Goal: Obtain resource: Download file/media

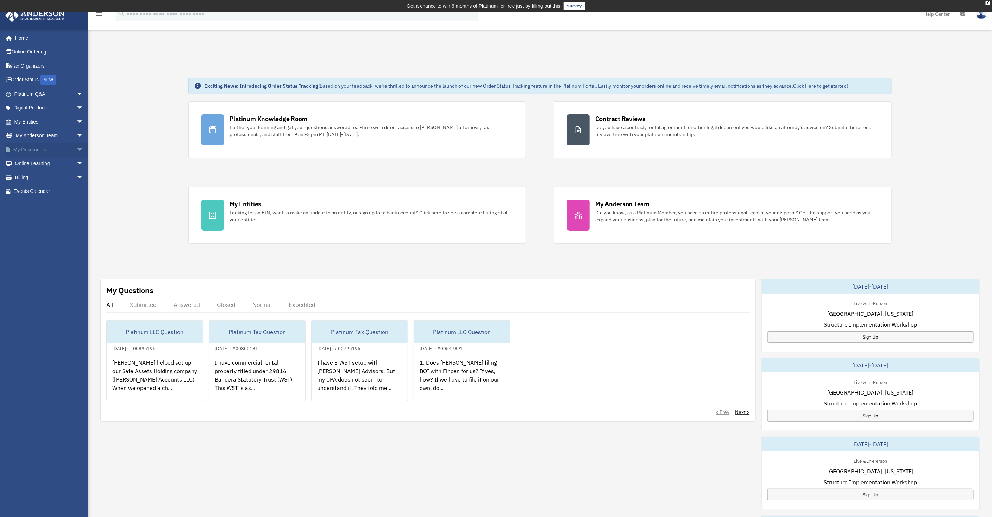
click at [44, 152] on link "My Documents arrow_drop_down" at bounding box center [49, 150] width 89 height 14
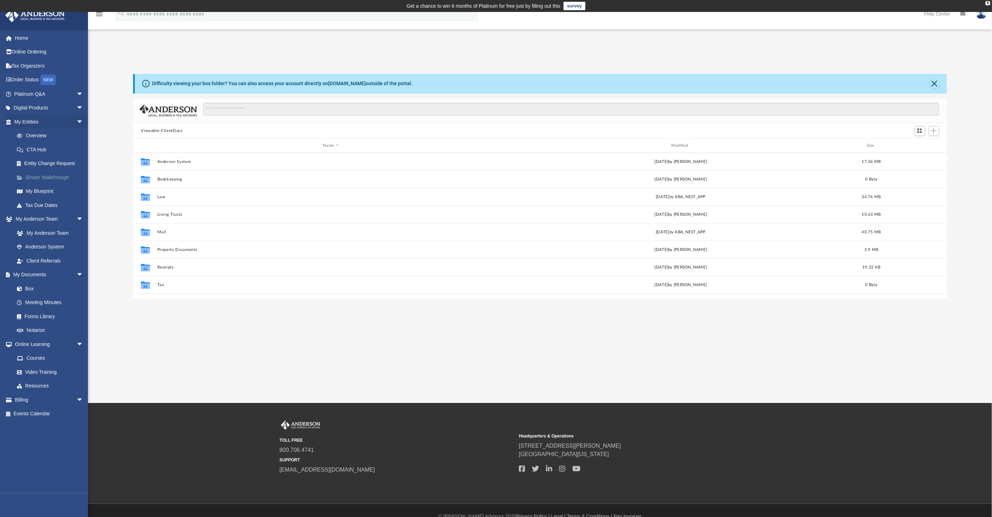
scroll to position [154, 808]
click at [680, 144] on div "Modified" at bounding box center [680, 146] width 347 height 6
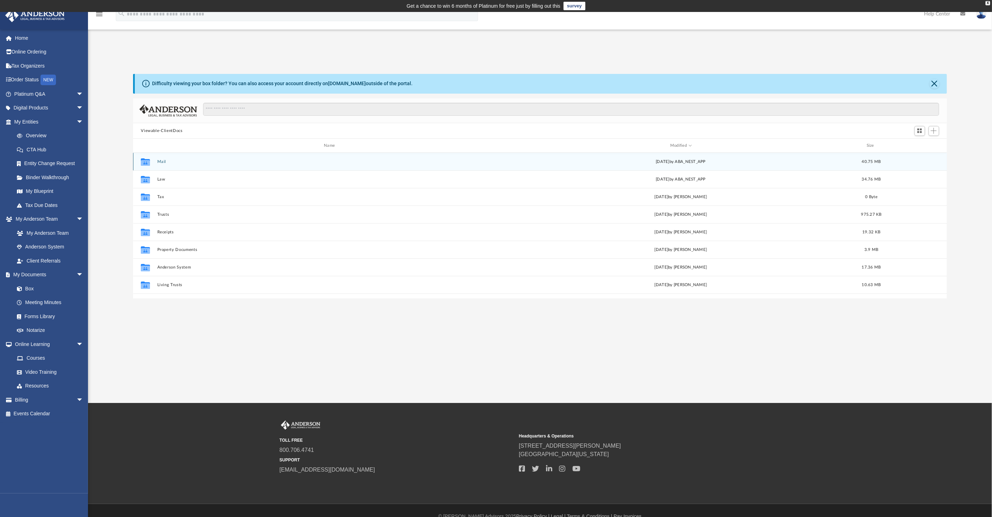
click at [162, 162] on button "Mail" at bounding box center [330, 161] width 347 height 5
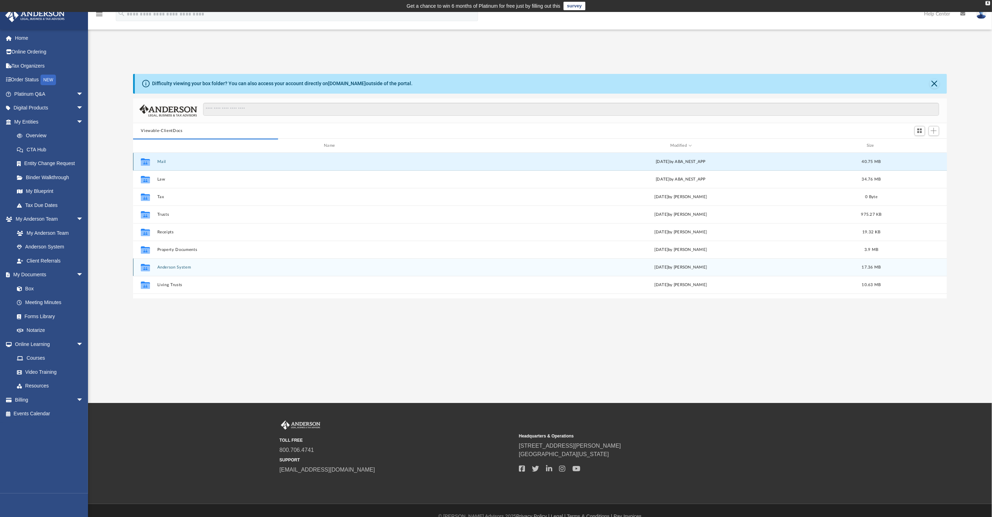
scroll to position [6, 6]
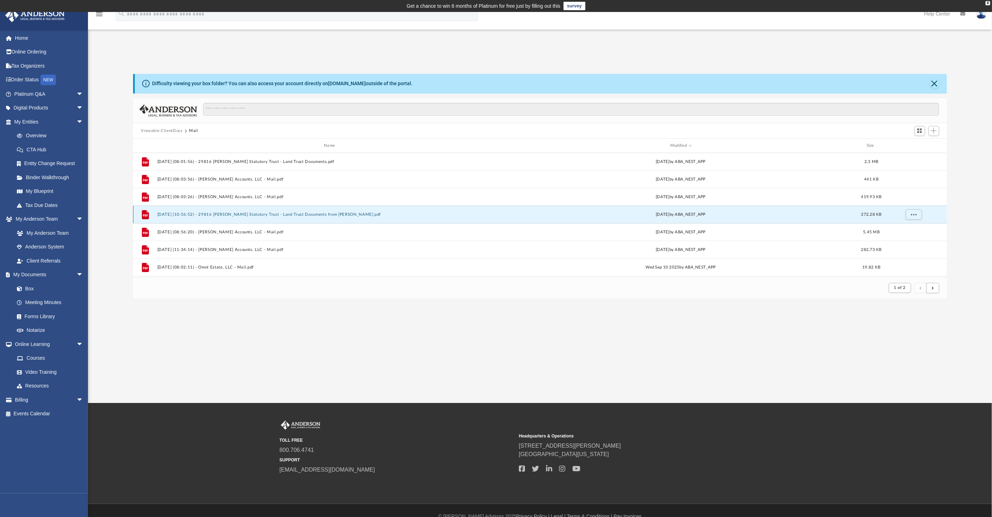
click at [260, 214] on button "2025.09.19 (10:56:52) - 29816 Banderas Statutory Trust - Land Trust Documents f…" at bounding box center [330, 214] width 347 height 5
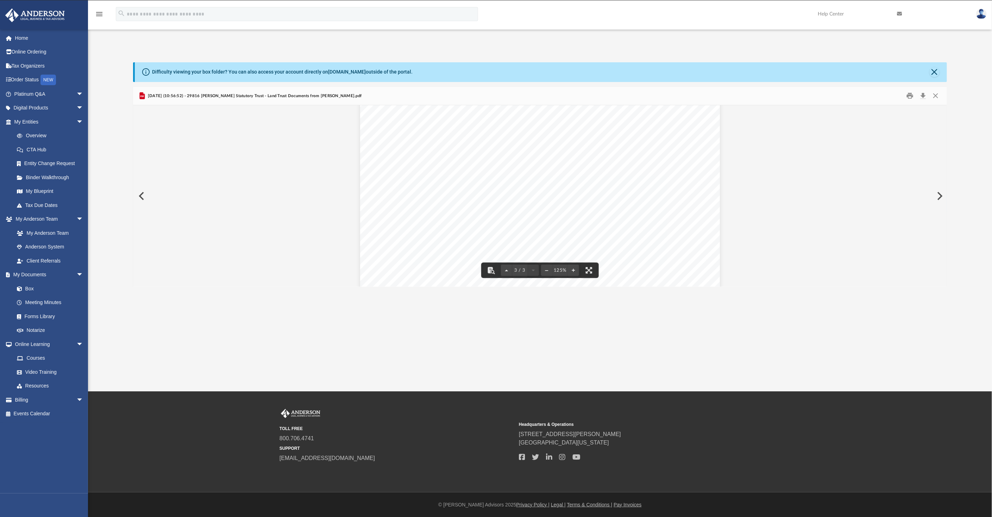
scroll to position [662, 0]
click at [938, 97] on button "Close" at bounding box center [935, 95] width 13 height 11
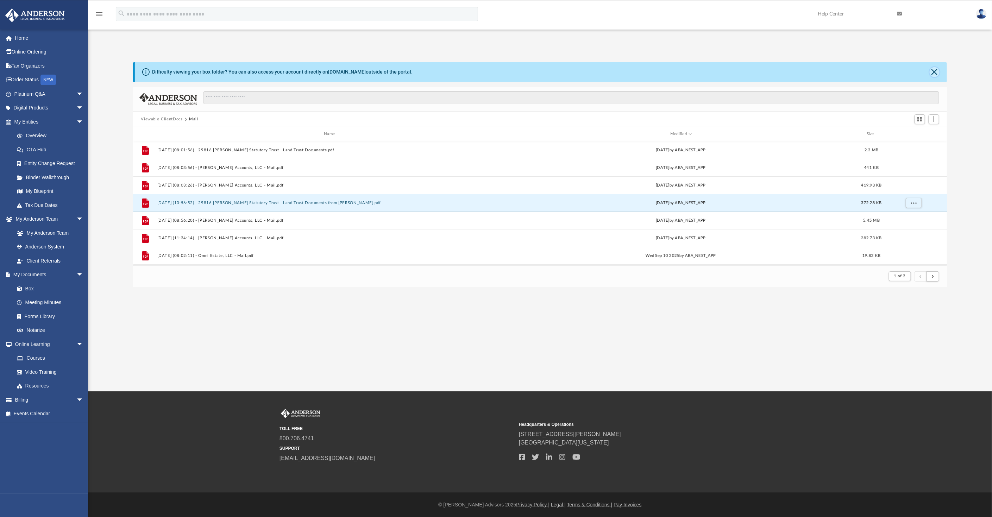
click at [935, 72] on button "Close" at bounding box center [935, 72] width 10 height 10
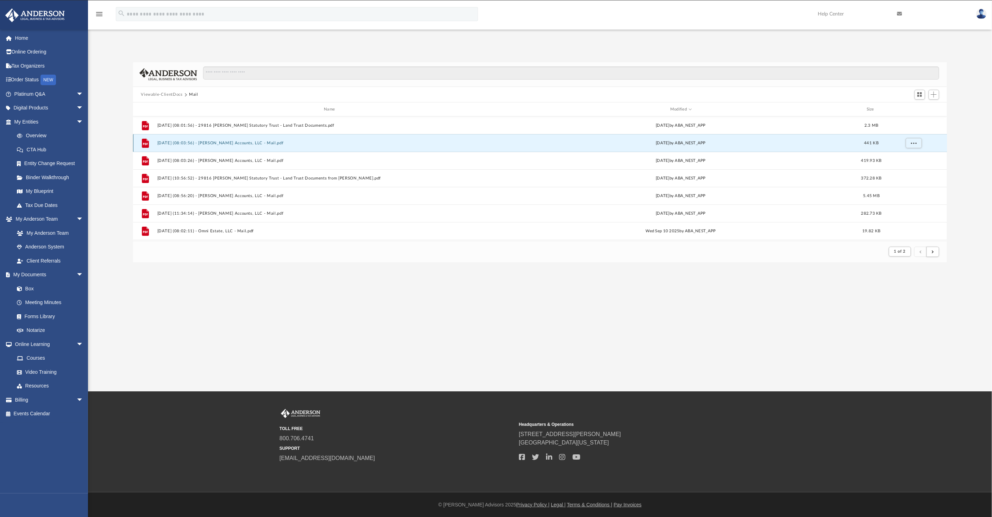
click at [240, 144] on button "2025.09.29 (08:03:56) - Garrison Accounts, LLC - Mail.pdf" at bounding box center [330, 143] width 347 height 5
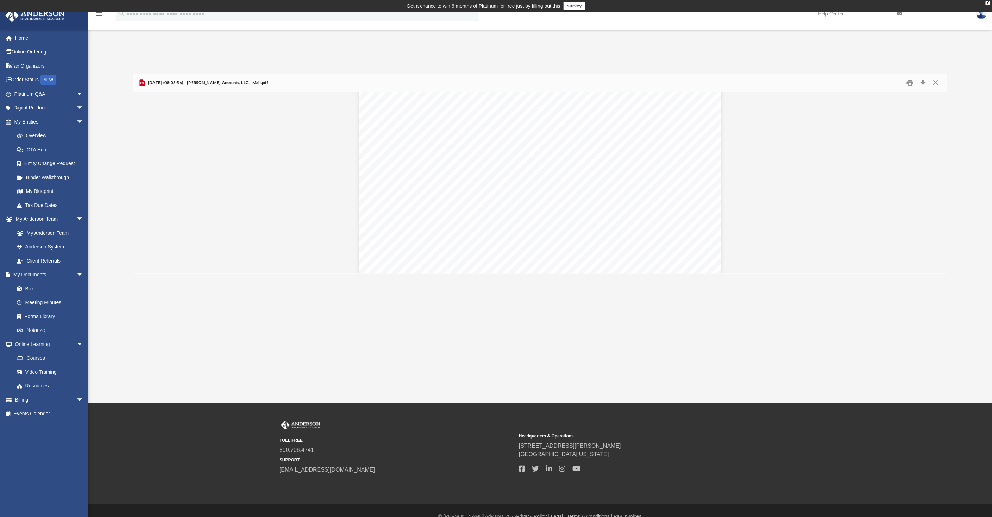
scroll to position [156, 0]
click at [938, 83] on button "Close" at bounding box center [935, 82] width 13 height 11
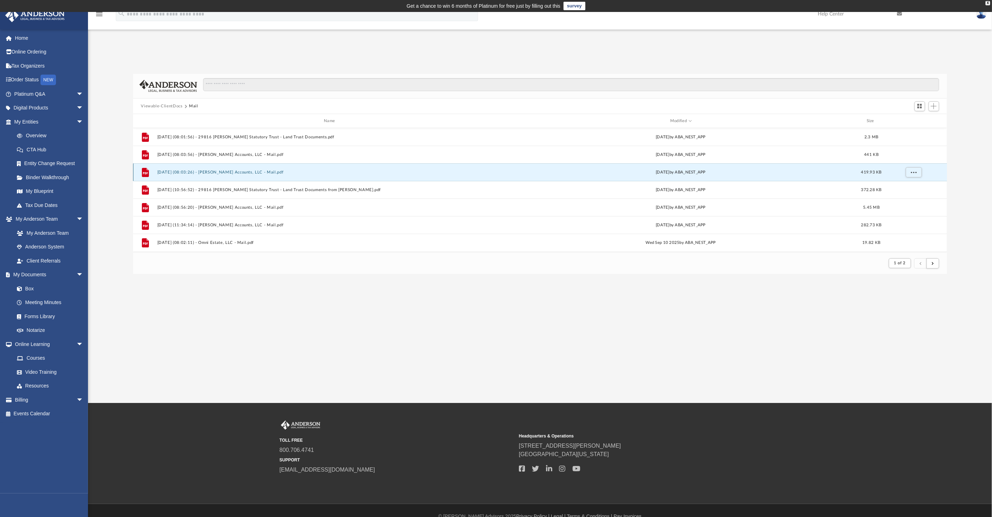
click at [196, 170] on button "2025.09.29 (08:03:26) - Garrison Accounts, LLC - Mail.pdf" at bounding box center [330, 172] width 347 height 5
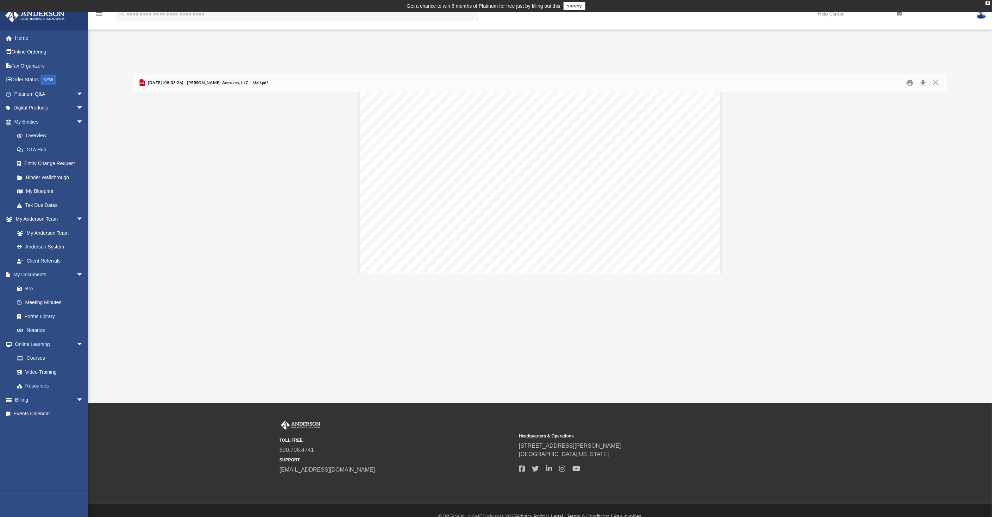
scroll to position [117, 0]
click at [937, 81] on button "Close" at bounding box center [935, 82] width 13 height 11
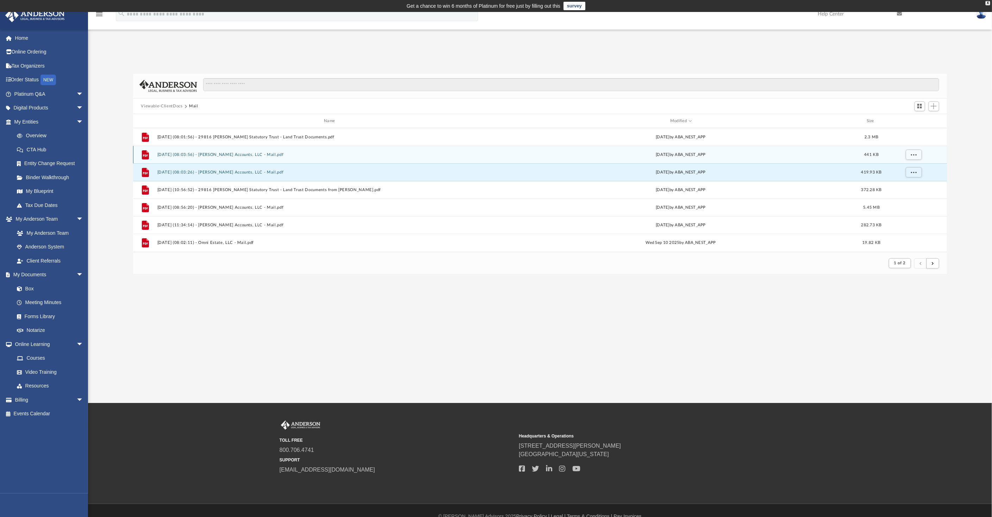
click at [203, 155] on button "2025.09.29 (08:03:56) - Garrison Accounts, LLC - Mail.pdf" at bounding box center [330, 154] width 347 height 5
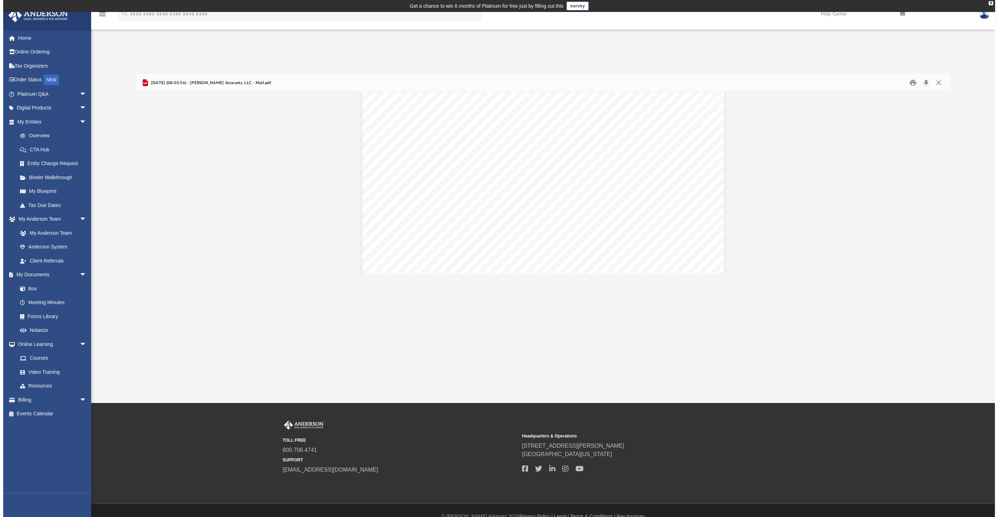
scroll to position [0, 0]
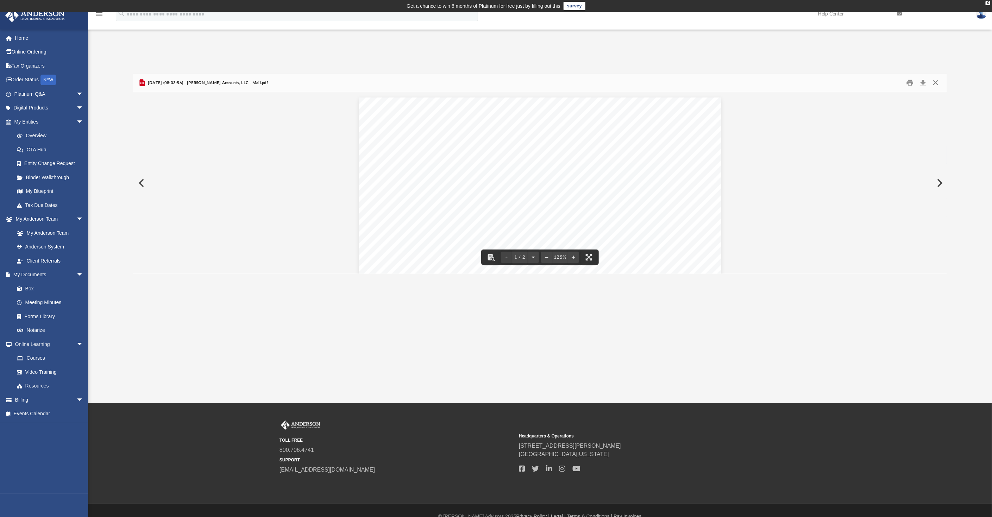
click at [934, 82] on button "Close" at bounding box center [935, 82] width 13 height 11
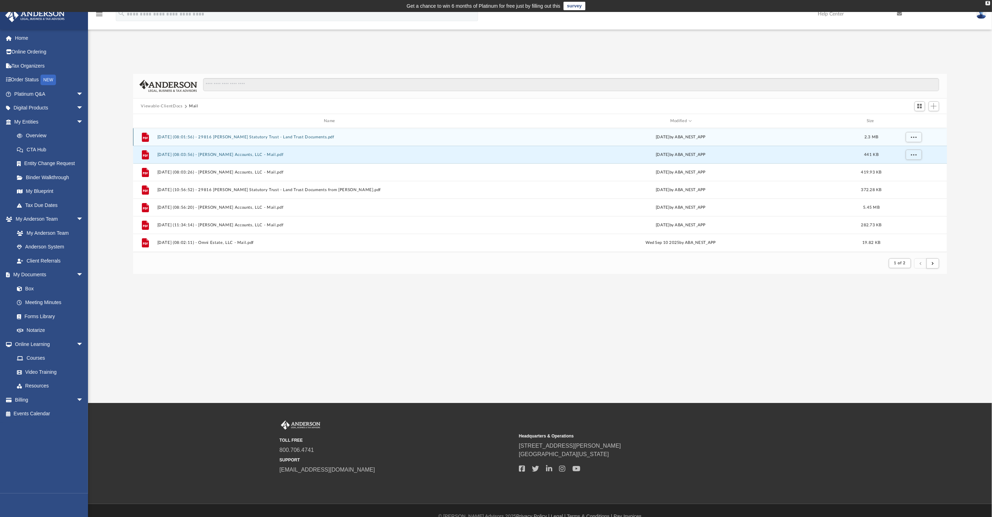
click at [221, 133] on div "File 2025.10.02 (08:01:56) - 29816 Banderas Statutory Trust - Land Trust Docume…" at bounding box center [540, 137] width 814 height 18
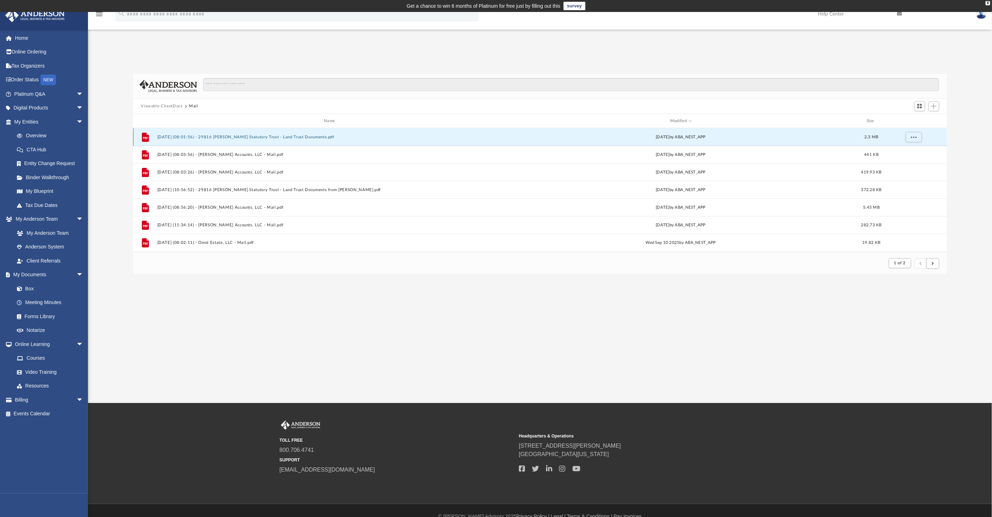
click at [224, 137] on button "2025.10.02 (08:01:56) - 29816 Banderas Statutory Trust - Land Trust Documents.p…" at bounding box center [330, 137] width 347 height 5
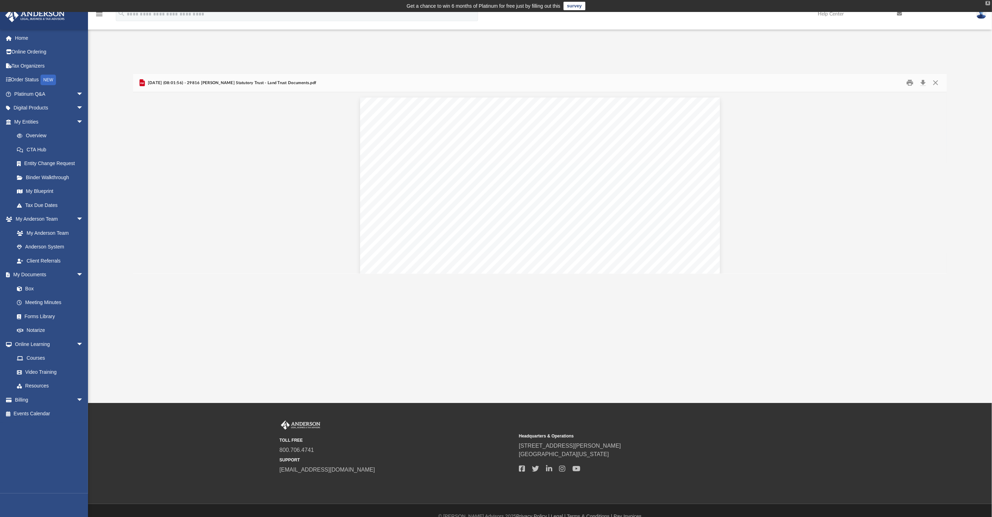
click at [987, 1] on div "X" at bounding box center [988, 3] width 5 height 4
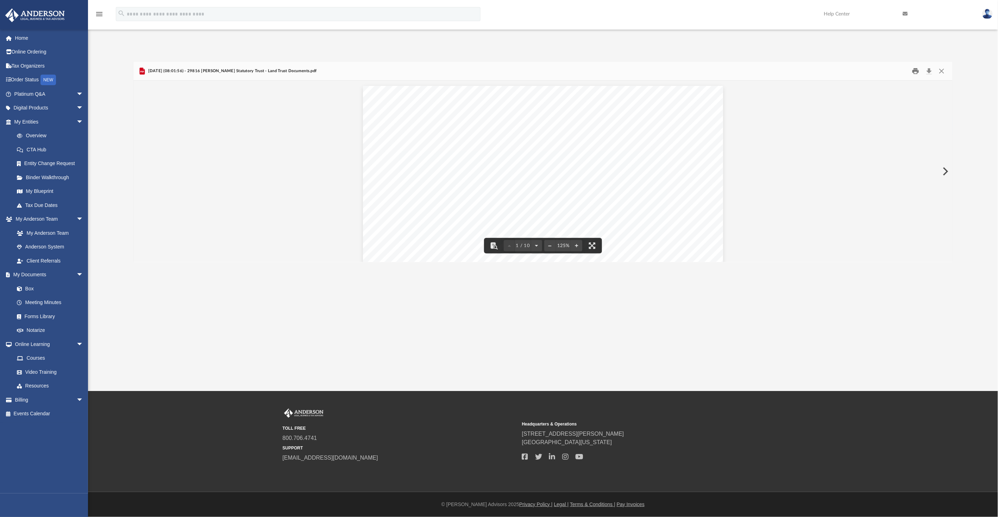
click at [916, 70] on button "Print" at bounding box center [916, 71] width 14 height 11
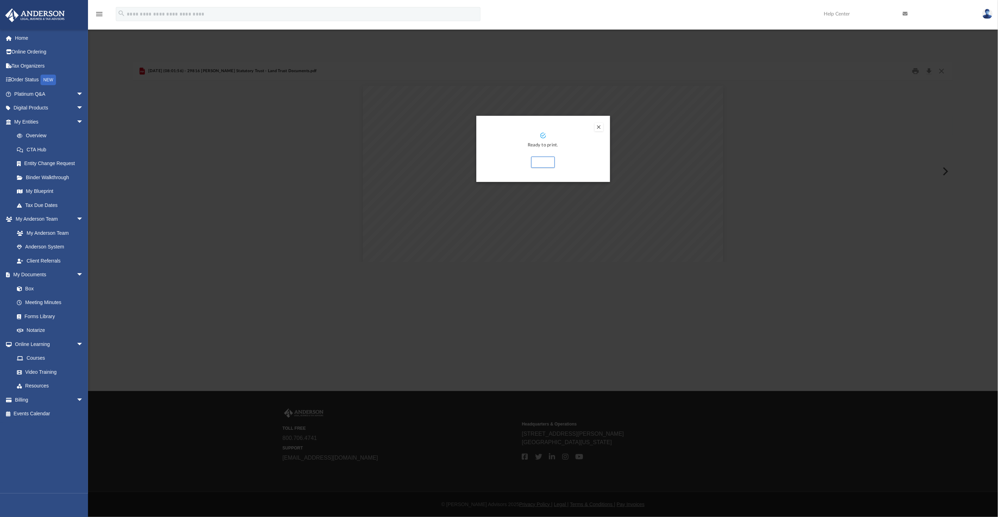
click at [598, 127] on button "Preview" at bounding box center [599, 127] width 8 height 8
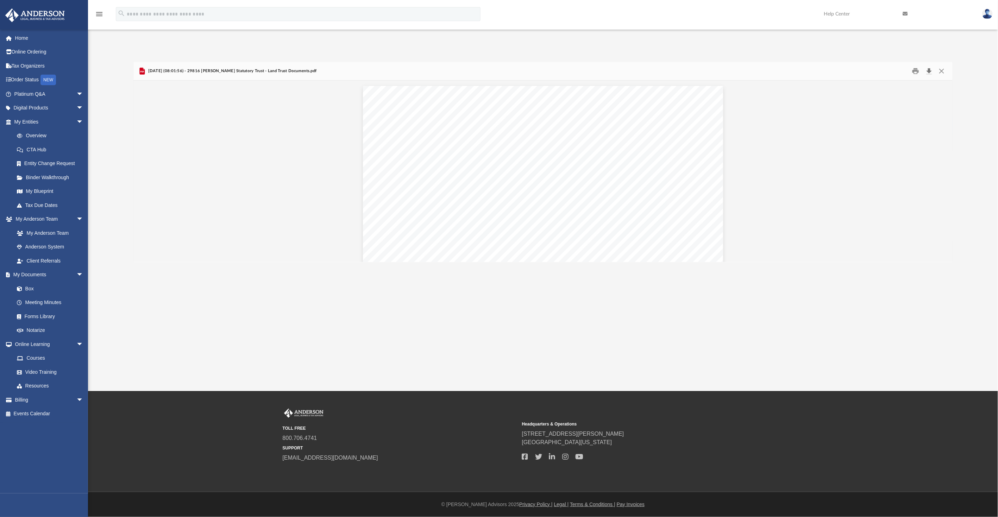
click at [928, 69] on button "Download" at bounding box center [929, 71] width 13 height 11
